Goal: Information Seeking & Learning: Learn about a topic

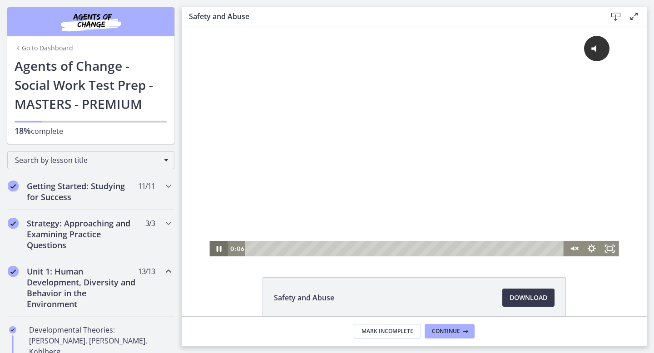
click at [217, 251] on icon "Pause" at bounding box center [218, 249] width 5 height 6
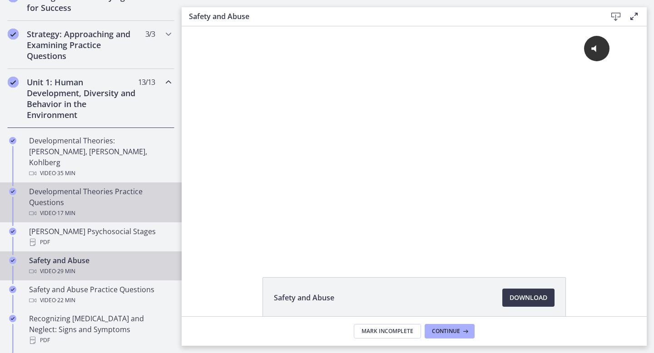
scroll to position [184, 0]
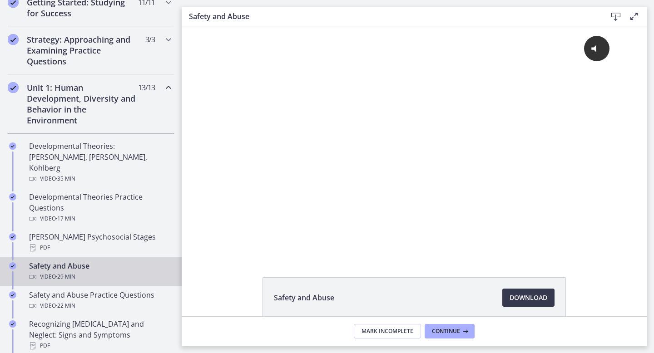
click at [171, 86] on icon "Chapters" at bounding box center [168, 87] width 11 height 11
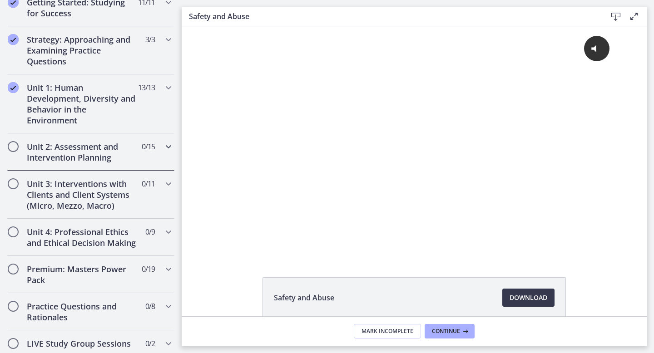
click at [60, 143] on h2 "Unit 2: Assessment and Intervention Planning" at bounding box center [82, 152] width 111 height 22
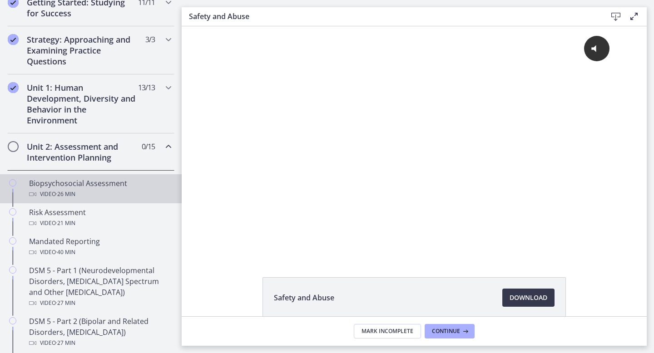
click at [94, 184] on div "Biopsychosocial Assessment Video · 26 min" at bounding box center [100, 189] width 142 height 22
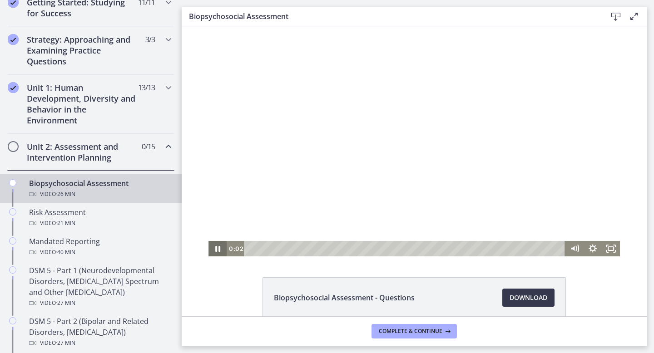
click at [218, 253] on icon "Pause" at bounding box center [217, 248] width 18 height 15
click at [218, 253] on icon "Play Video" at bounding box center [218, 248] width 18 height 15
click at [610, 250] on icon "Fullscreen" at bounding box center [610, 248] width 18 height 15
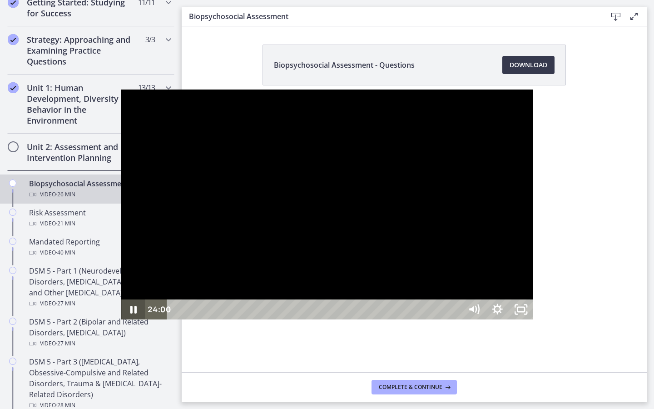
click at [121, 319] on icon "Pause" at bounding box center [133, 309] width 24 height 20
click at [131, 313] on icon "Play Video" at bounding box center [134, 309] width 6 height 8
click at [524, 311] on rect "Unfullscreen" at bounding box center [520, 309] width 7 height 5
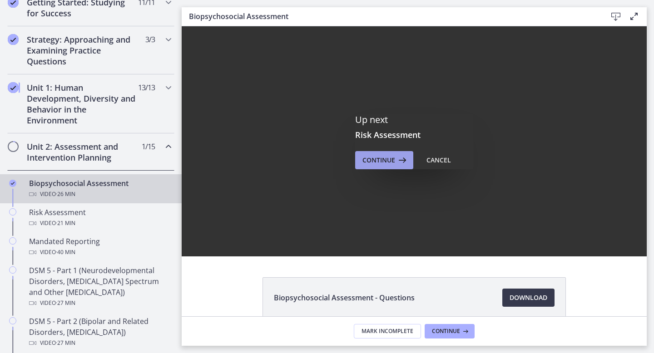
click at [380, 158] on span "Continue" at bounding box center [378, 160] width 33 height 11
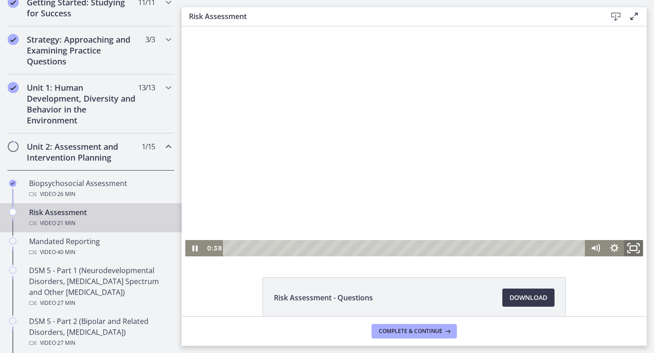
click at [630, 250] on icon "Fullscreen" at bounding box center [633, 248] width 23 height 20
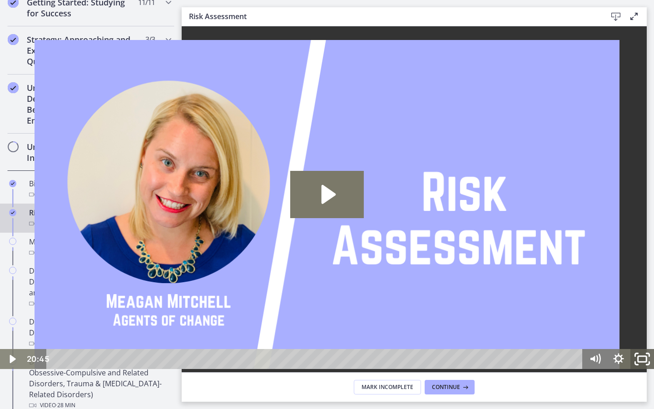
click at [643, 353] on icon "Fullscreen" at bounding box center [642, 359] width 28 height 24
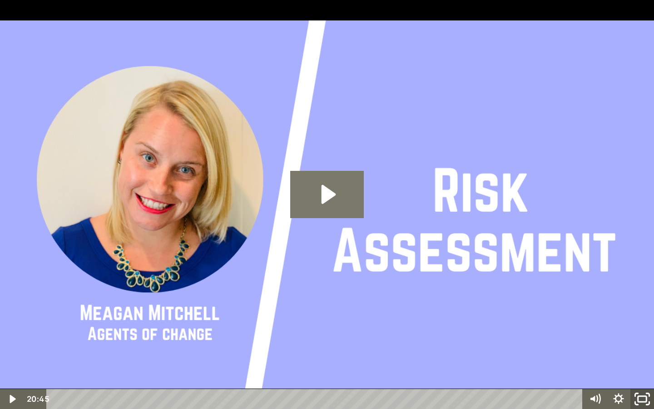
click at [645, 353] on icon "Unfullscreen" at bounding box center [642, 399] width 28 height 24
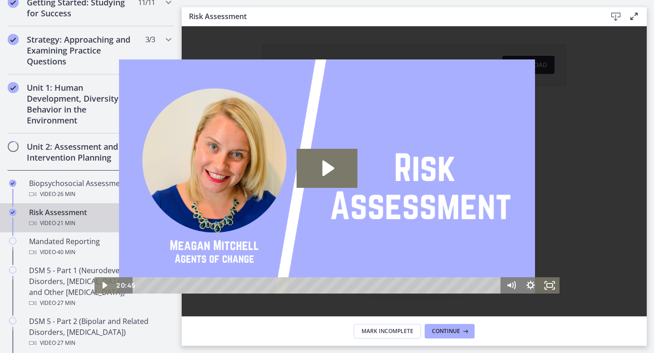
click at [379, 250] on span "Continue" at bounding box center [378, 249] width 33 height 11
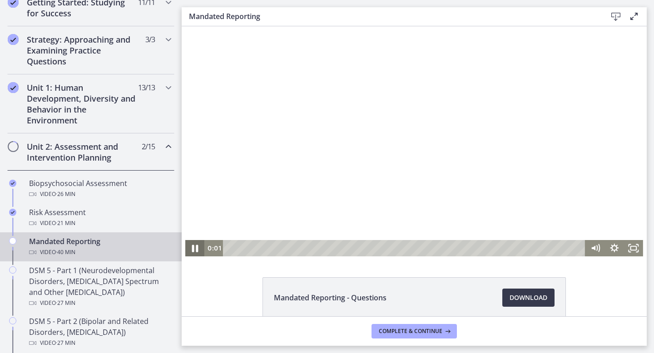
click at [199, 247] on icon "Pause" at bounding box center [194, 248] width 23 height 20
click at [199, 247] on icon "Play Video" at bounding box center [195, 248] width 23 height 20
click at [634, 246] on rect "Fullscreen" at bounding box center [633, 248] width 6 height 4
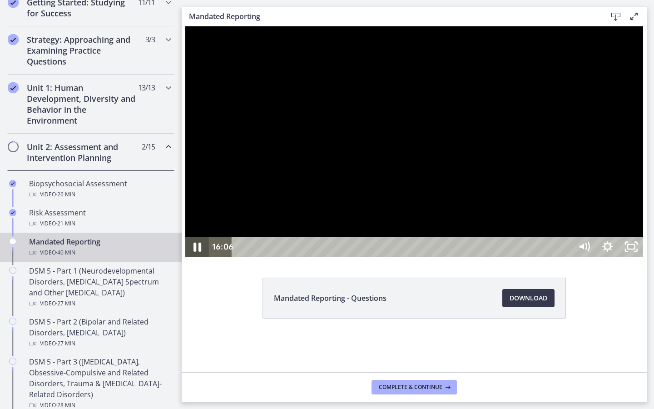
click at [197, 259] on icon "Pause" at bounding box center [197, 247] width 28 height 24
click at [643, 256] on icon "Unfullscreen" at bounding box center [631, 246] width 24 height 20
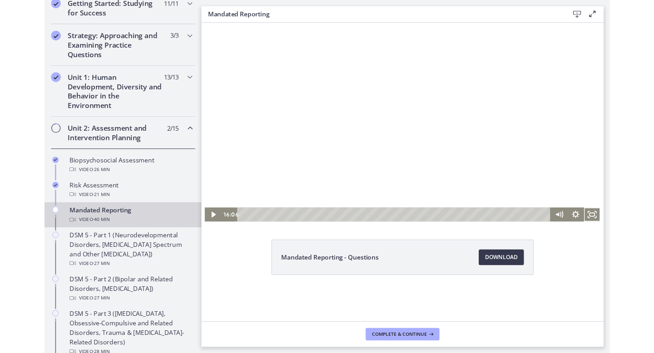
scroll to position [184, 0]
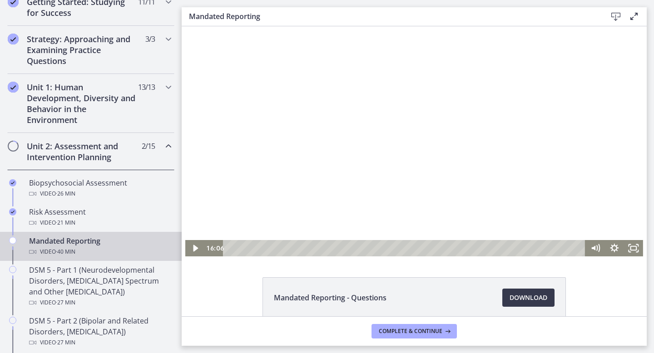
click at [203, 271] on div "Mandated Reporting - Questions Download Opens in a new window" at bounding box center [414, 171] width 465 height 290
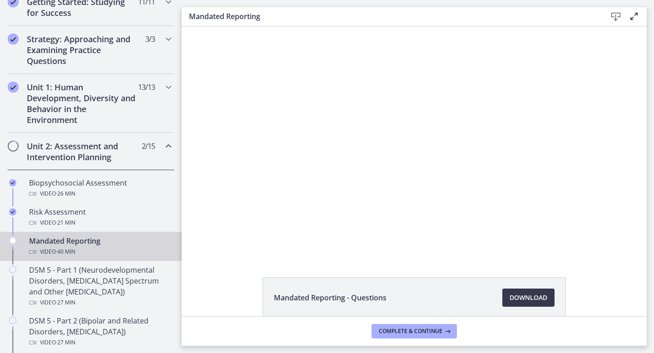
click at [194, 249] on div at bounding box center [414, 141] width 458 height 230
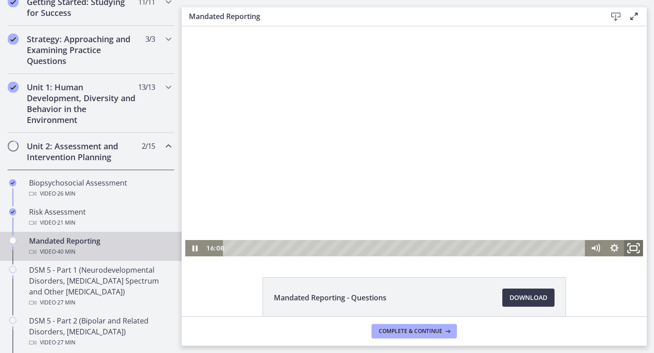
click at [631, 249] on icon "Fullscreen" at bounding box center [633, 248] width 23 height 20
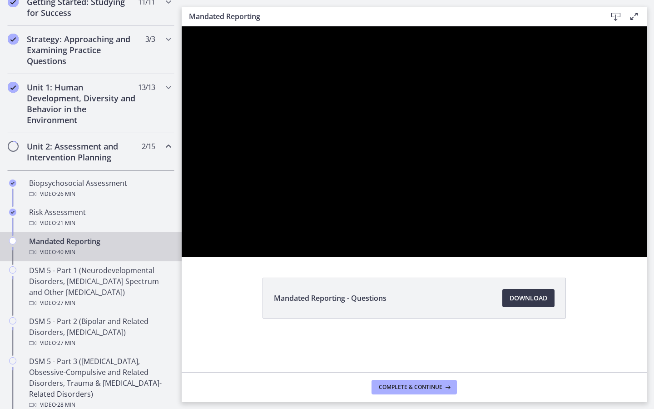
click at [623, 236] on button "Unfullscreen" at bounding box center [635, 246] width 24 height 20
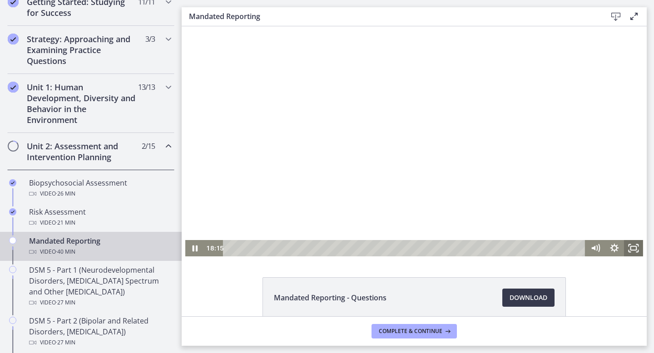
click at [190, 246] on icon "Pause" at bounding box center [194, 248] width 19 height 16
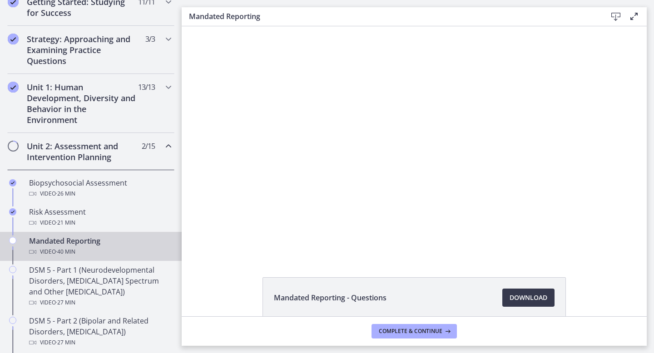
click at [226, 203] on div at bounding box center [414, 141] width 458 height 230
click at [635, 249] on icon "Fullscreen" at bounding box center [633, 248] width 23 height 20
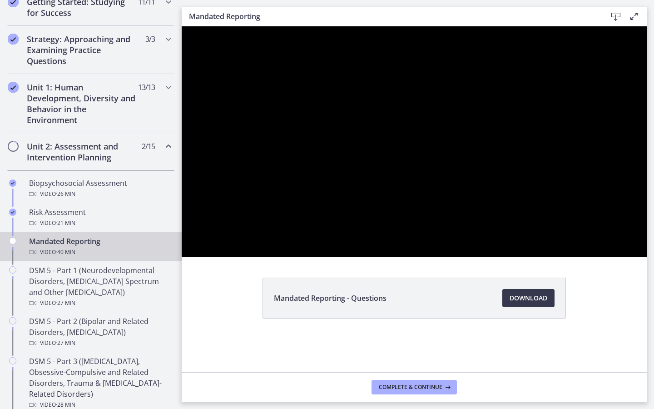
click at [646, 235] on div at bounding box center [414, 141] width 465 height 230
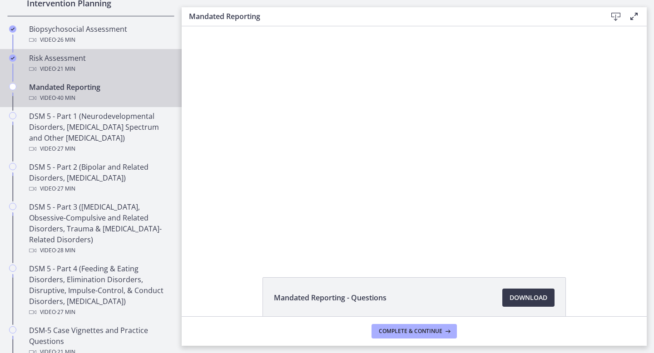
scroll to position [337, 0]
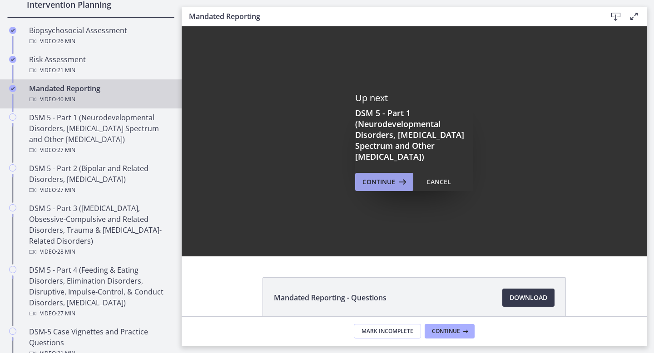
click at [371, 186] on span "Continue" at bounding box center [378, 182] width 33 height 11
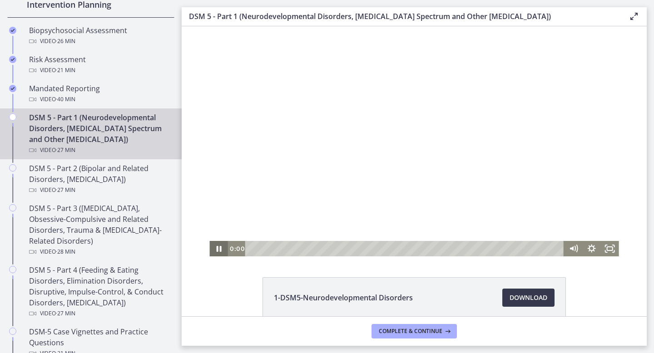
click at [221, 246] on icon "Pause" at bounding box center [218, 248] width 18 height 15
click at [611, 251] on icon "Fullscreen" at bounding box center [610, 248] width 18 height 15
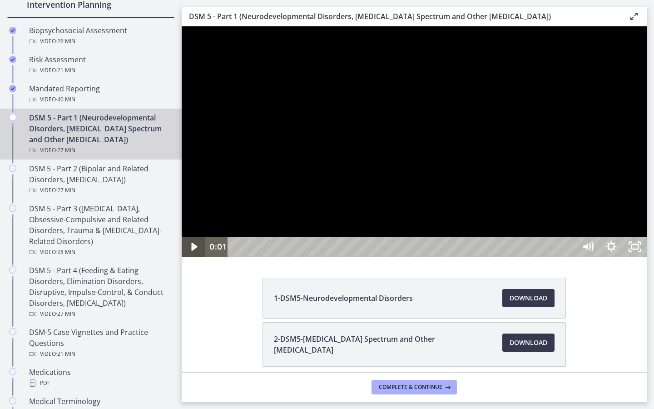
click at [191, 251] on icon "Play Video" at bounding box center [194, 246] width 6 height 8
click at [191, 251] on icon "Pause" at bounding box center [194, 247] width 6 height 8
click at [195, 259] on icon "Play Video" at bounding box center [194, 247] width 28 height 24
click at [195, 256] on icon "Play Video" at bounding box center [194, 246] width 24 height 20
click at [195, 256] on icon "Pause" at bounding box center [194, 246] width 24 height 20
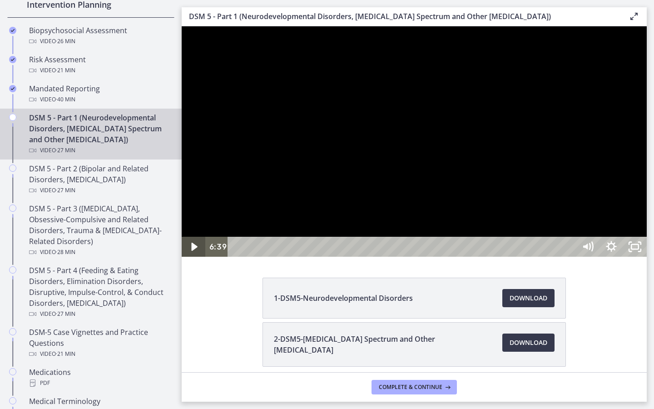
click at [195, 256] on icon "Play Video" at bounding box center [194, 246] width 24 height 20
click at [195, 256] on icon "Pause" at bounding box center [194, 246] width 24 height 20
click at [195, 259] on icon "Play Video" at bounding box center [194, 247] width 28 height 24
click at [195, 251] on icon "Pause" at bounding box center [194, 246] width 8 height 9
click at [195, 256] on icon "Play Video" at bounding box center [194, 246] width 24 height 20
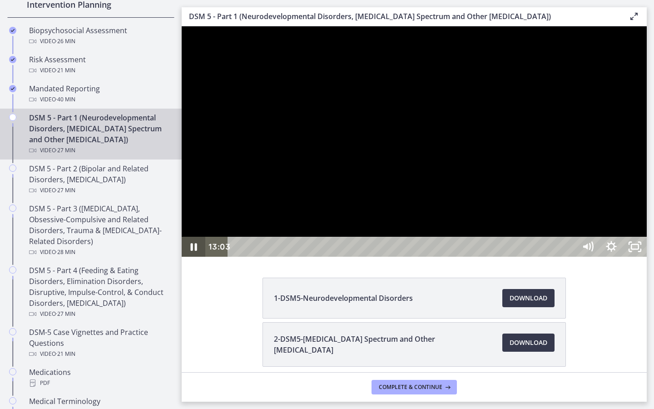
click at [195, 251] on icon "Pause" at bounding box center [194, 247] width 6 height 8
click at [195, 259] on icon "Play Video" at bounding box center [194, 247] width 28 height 24
click at [195, 251] on icon "Pause" at bounding box center [194, 247] width 6 height 8
